Goal: Task Accomplishment & Management: Use online tool/utility

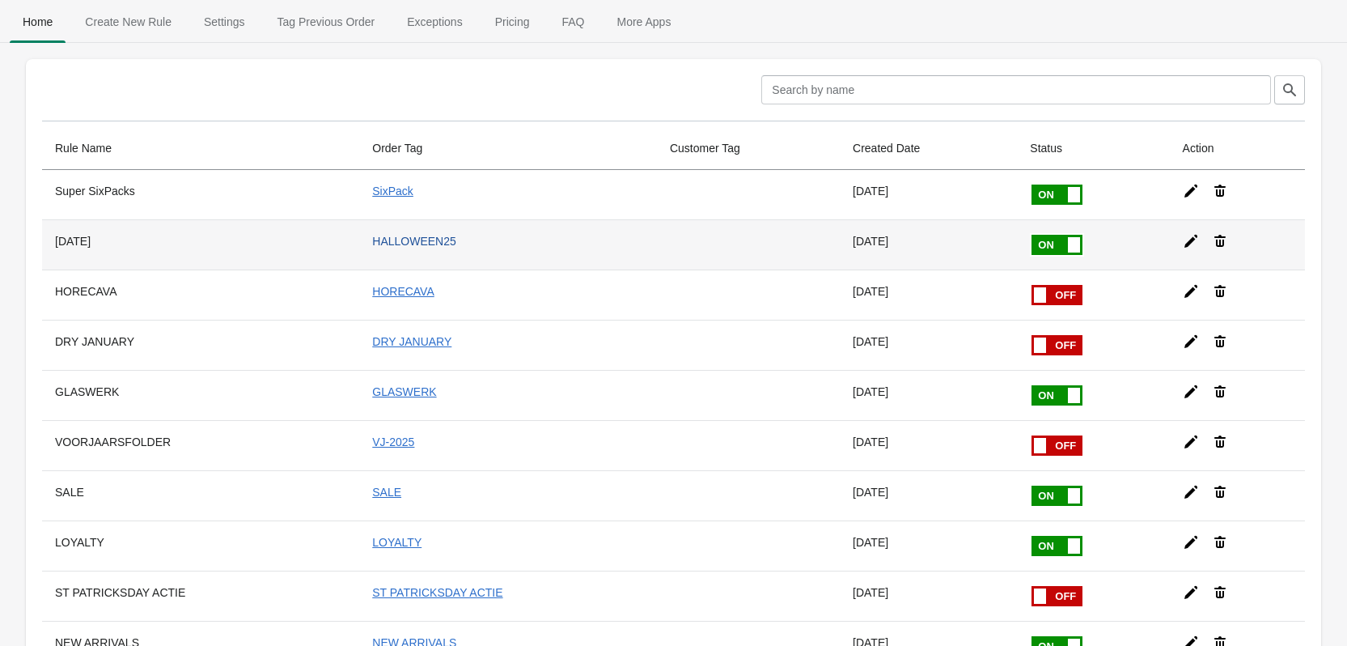
click at [362, 233] on td "HALLOWEEN25" at bounding box center [508, 244] width 298 height 50
click at [1183, 242] on icon at bounding box center [1191, 241] width 16 height 16
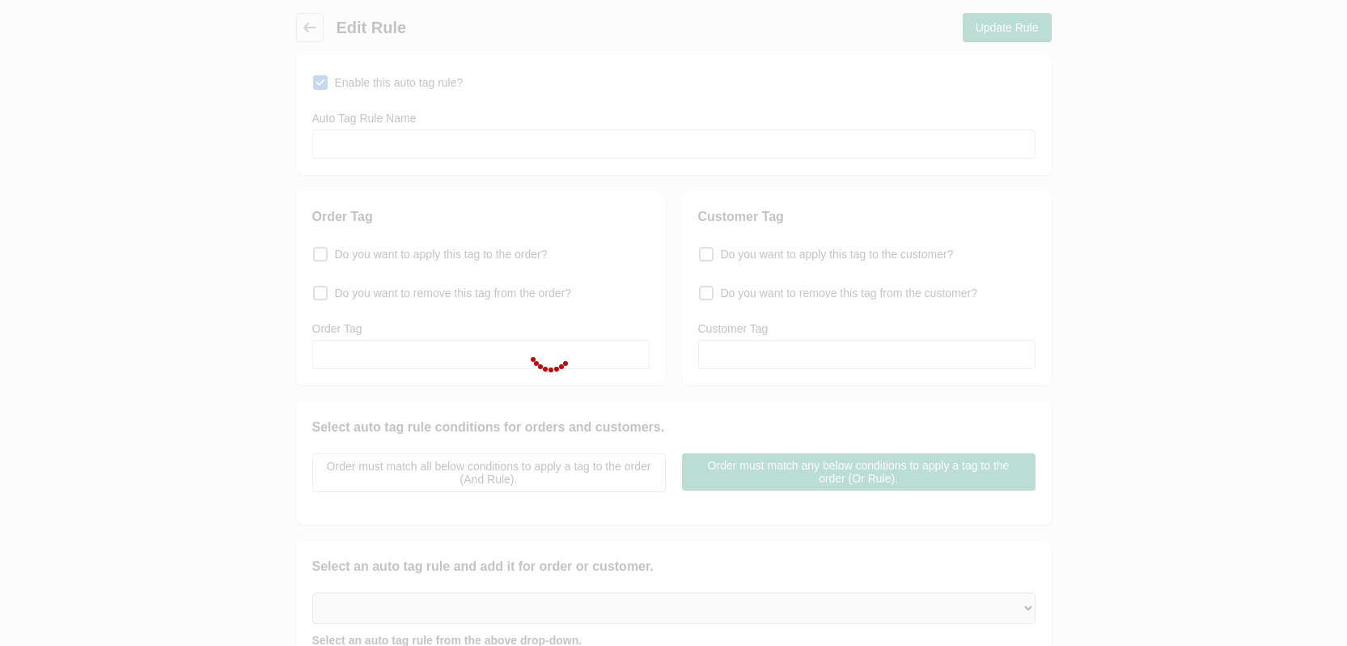
type input "[DATE]"
checkbox input "true"
type input "HALLOWEEN25"
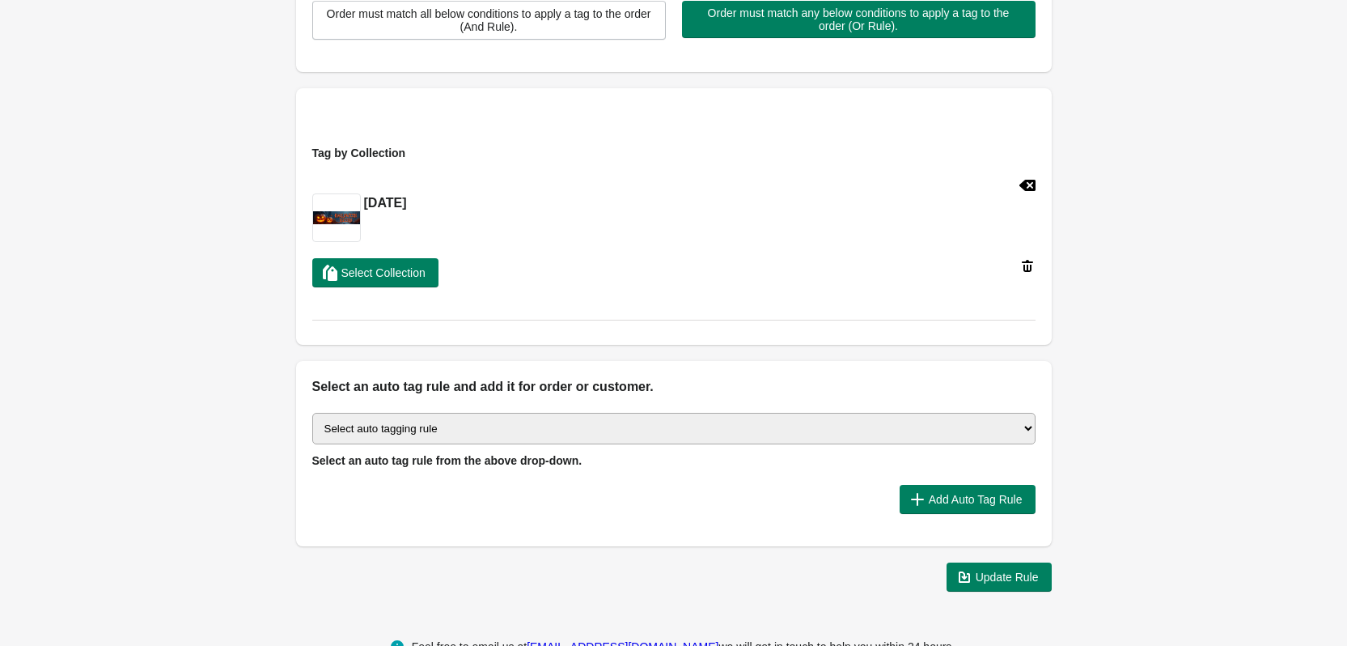
scroll to position [485, 0]
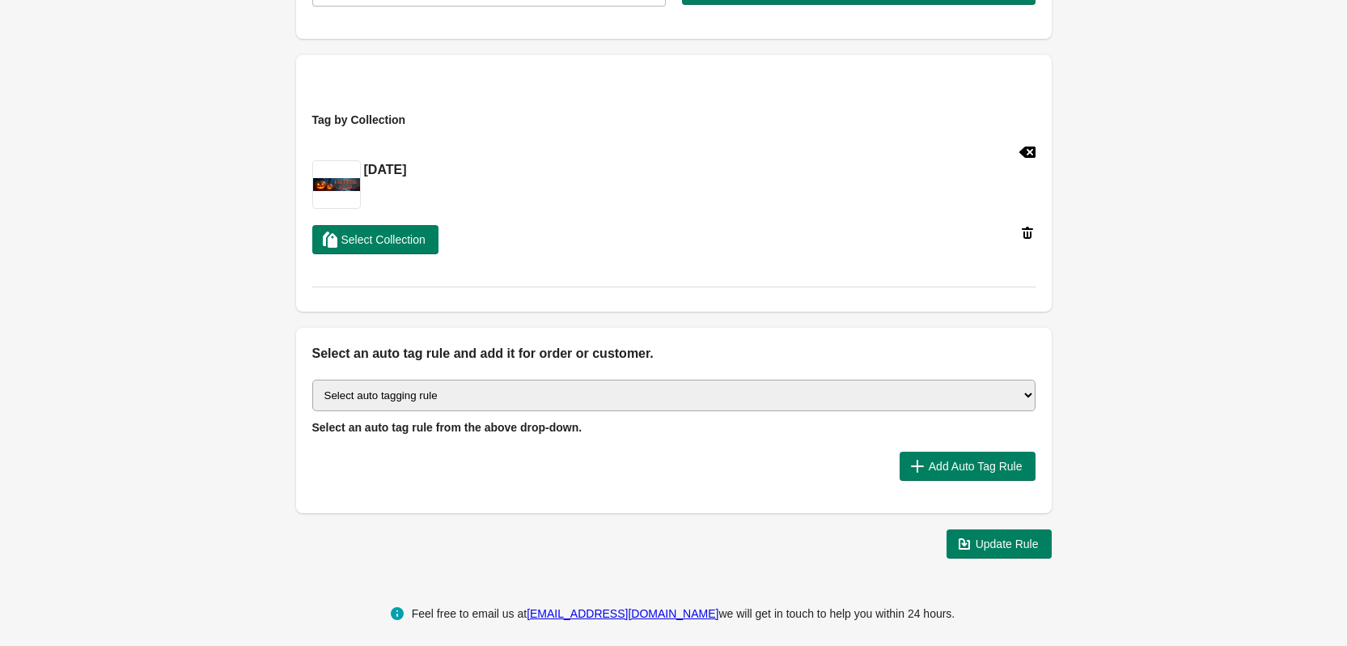
click at [407, 170] on h2 "[DATE]" at bounding box center [385, 169] width 43 height 19
click at [986, 545] on span "Update Rule" at bounding box center [1007, 543] width 63 height 13
